Goal: Task Accomplishment & Management: Manage account settings

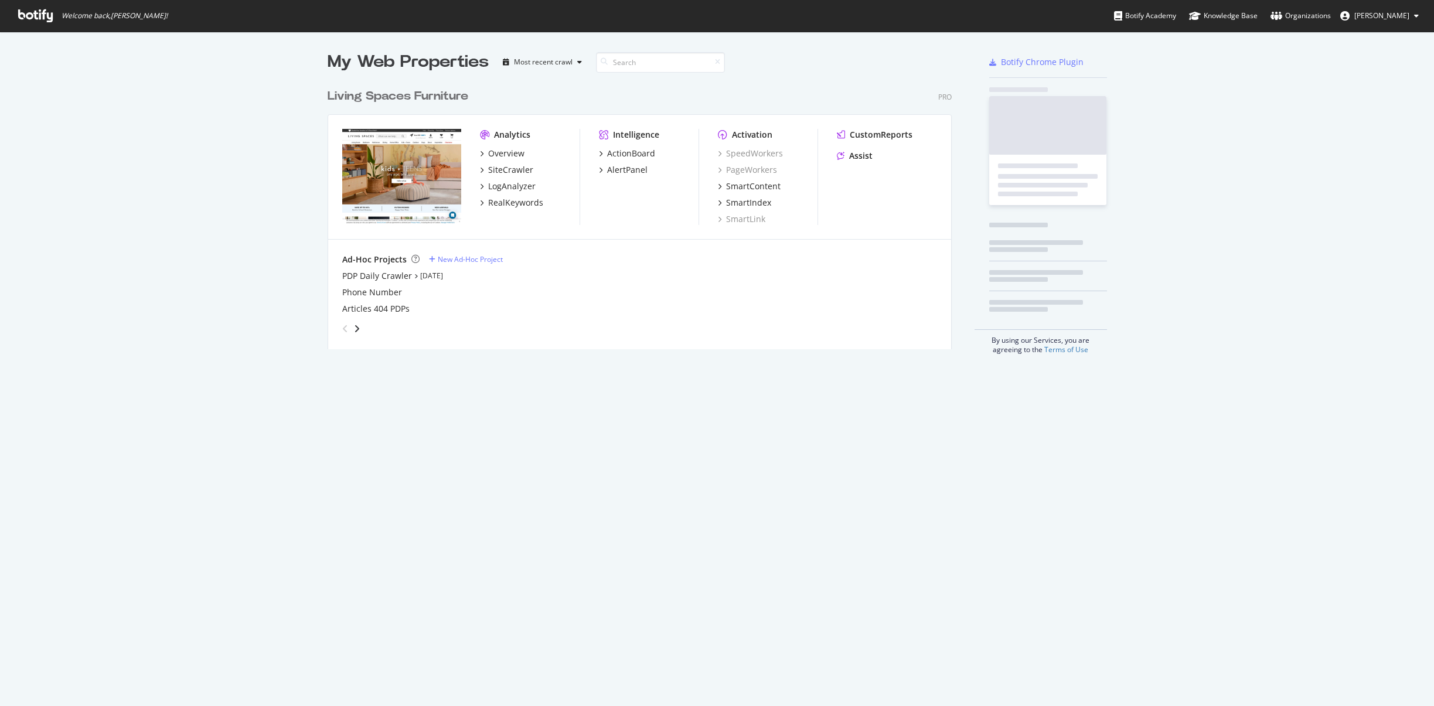
scroll to position [267, 625]
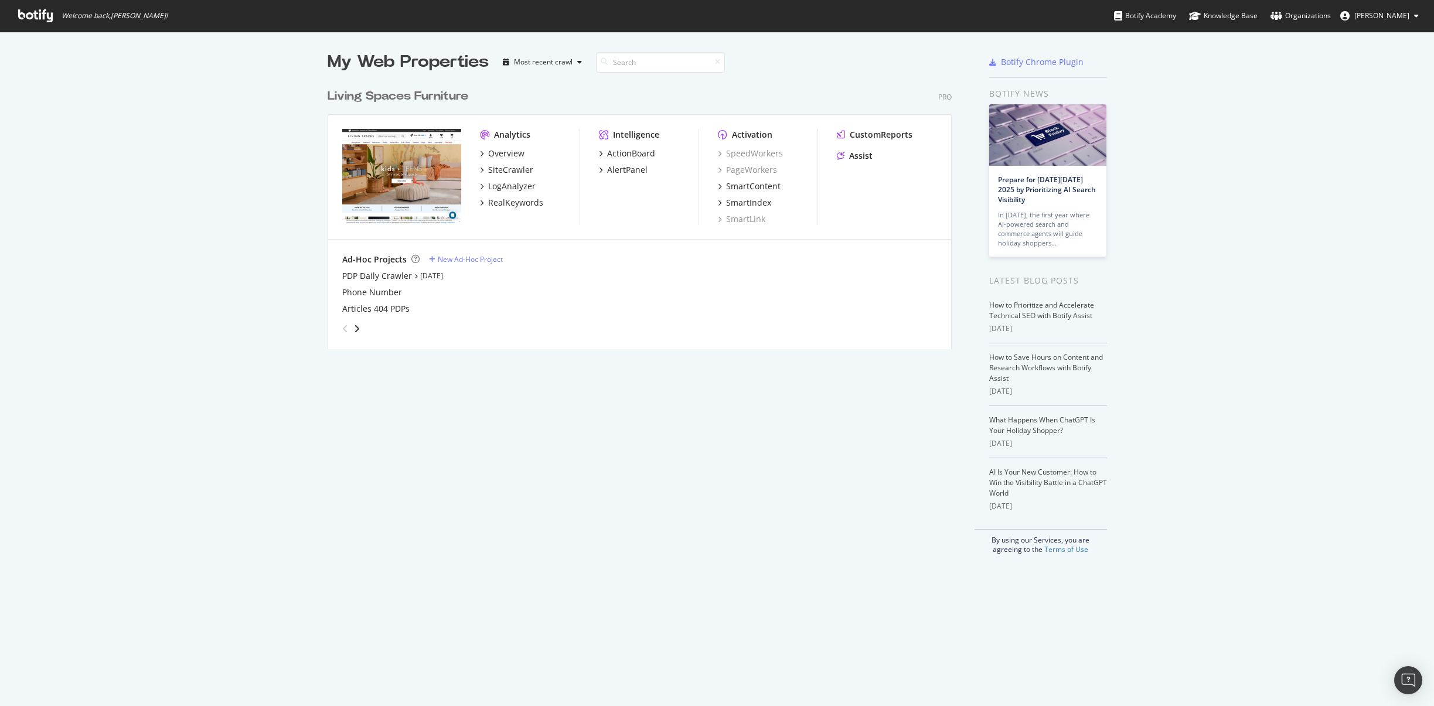
click at [1370, 19] on span "Kianna Vazquez" at bounding box center [1381, 16] width 55 height 10
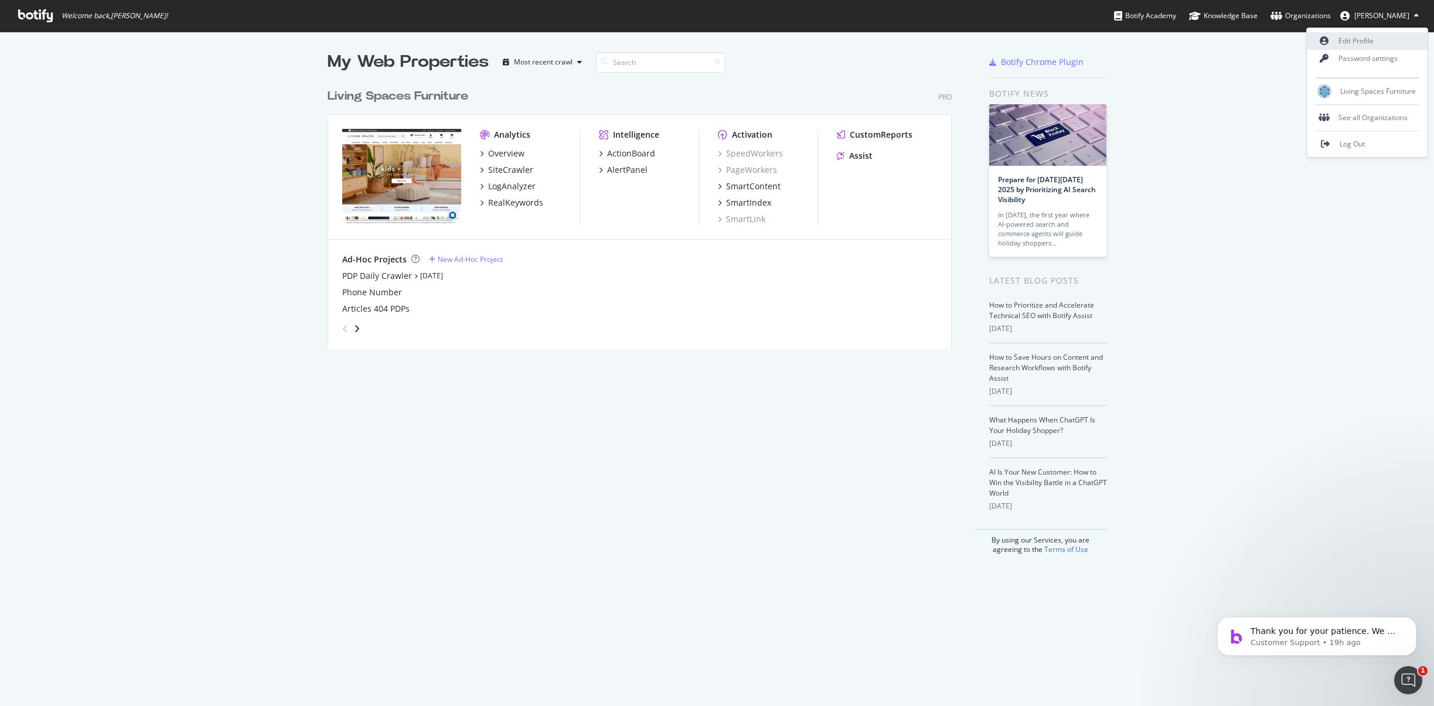
scroll to position [0, 0]
click at [1358, 43] on link "Edit Profile" at bounding box center [1366, 41] width 121 height 18
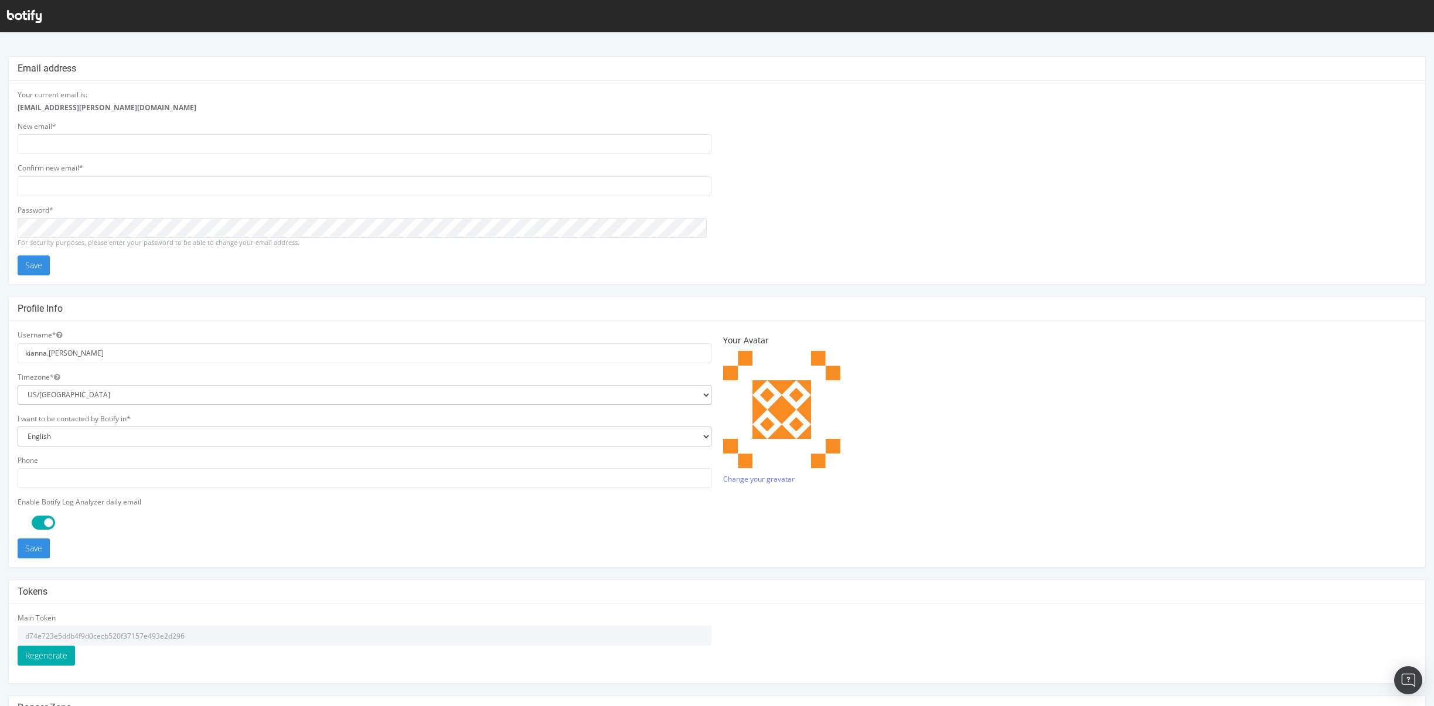
drag, startPoint x: 197, startPoint y: 639, endPoint x: 19, endPoint y: 626, distance: 178.6
click at [19, 626] on input "d74e723e5ddb4f9d0cecb520f37157e493e2d296" at bounding box center [365, 636] width 694 height 20
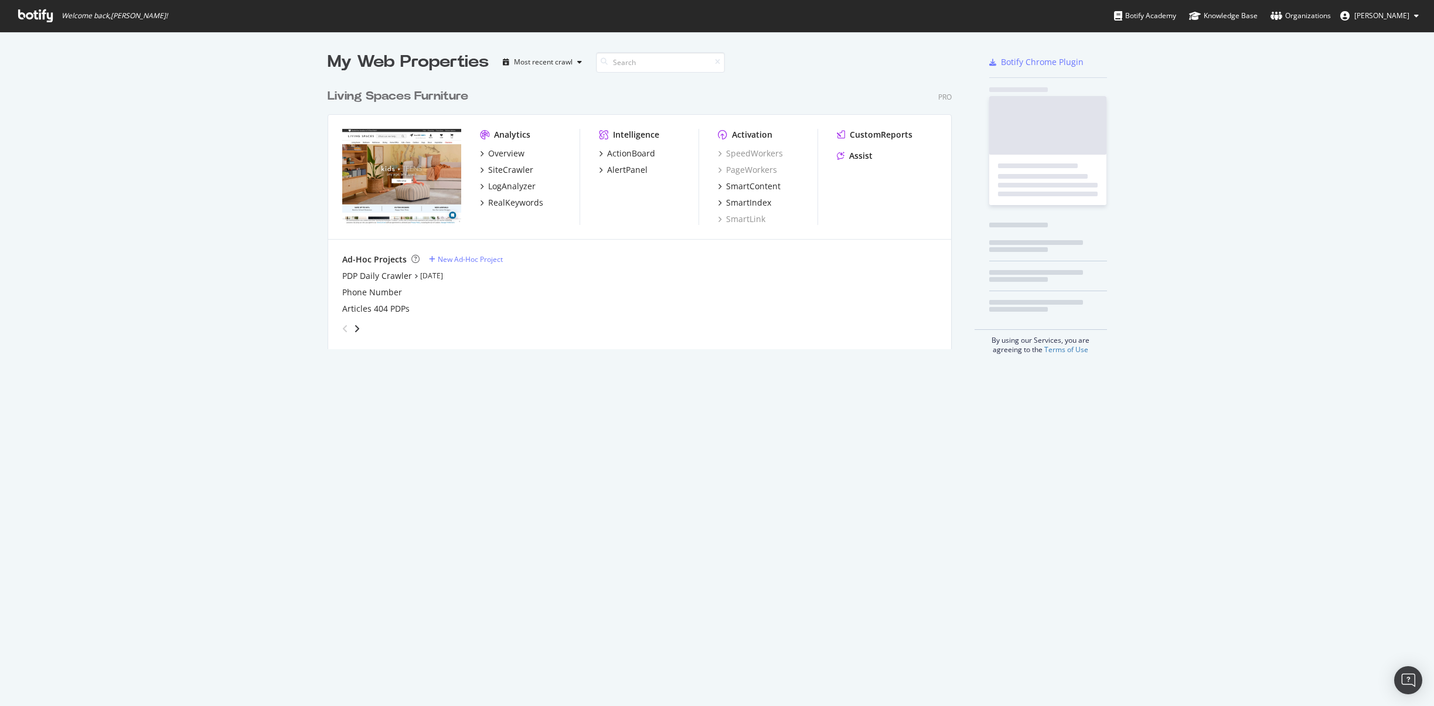
scroll to position [267, 625]
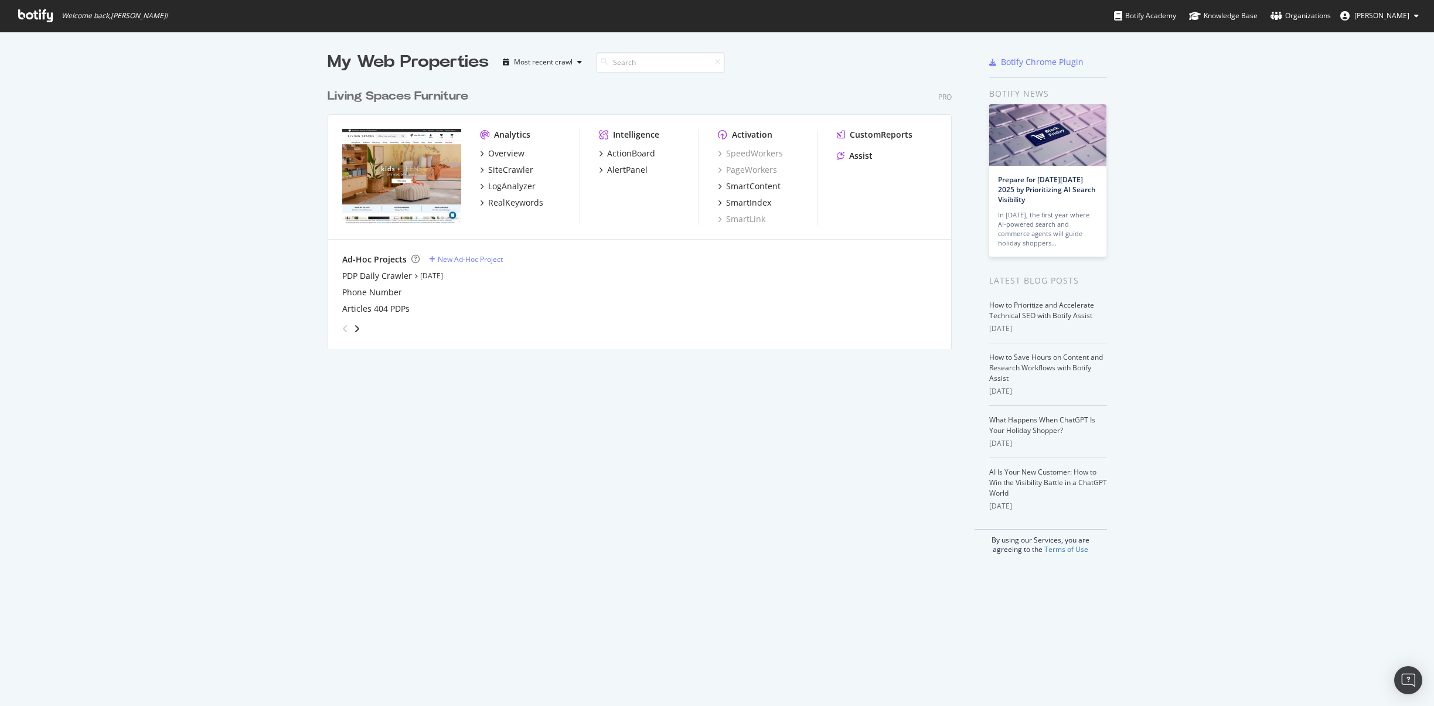
click at [1411, 14] on button "Kianna Vazquez" at bounding box center [1378, 15] width 97 height 19
click at [1366, 145] on link "Log Out" at bounding box center [1366, 144] width 121 height 18
